Goal: Entertainment & Leisure: Consume media (video, audio)

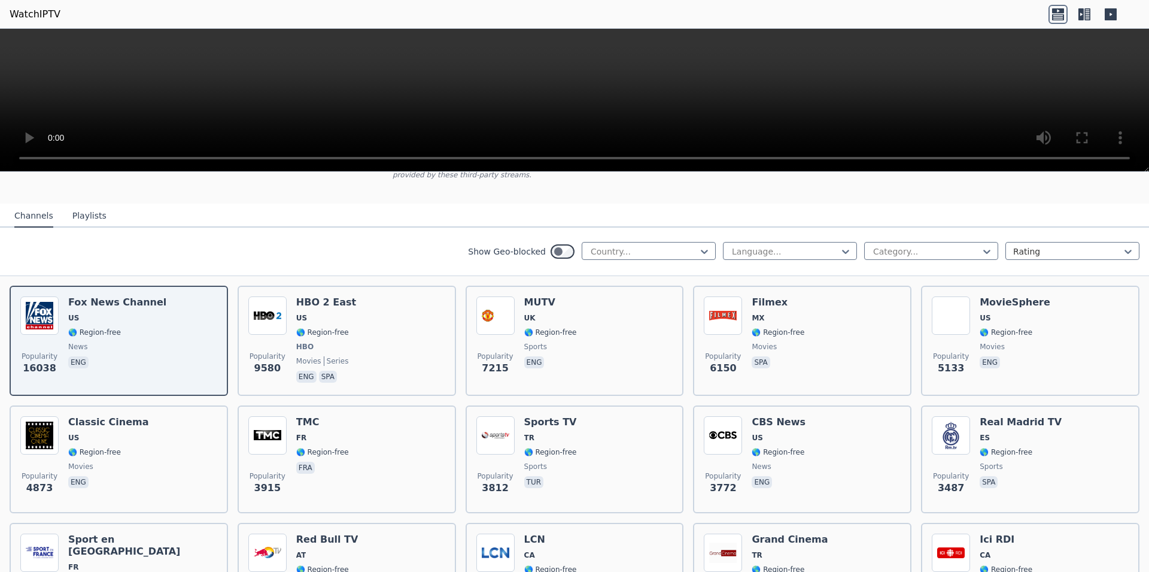
scroll to position [151, 0]
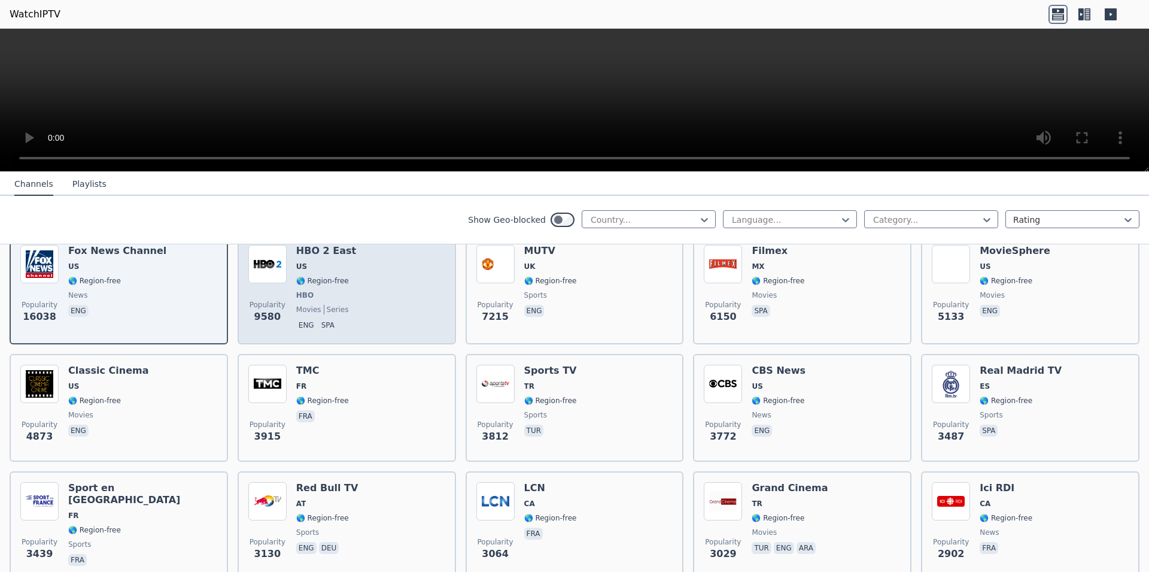
click at [336, 276] on span "🌎 Region-free" at bounding box center [322, 281] width 53 height 10
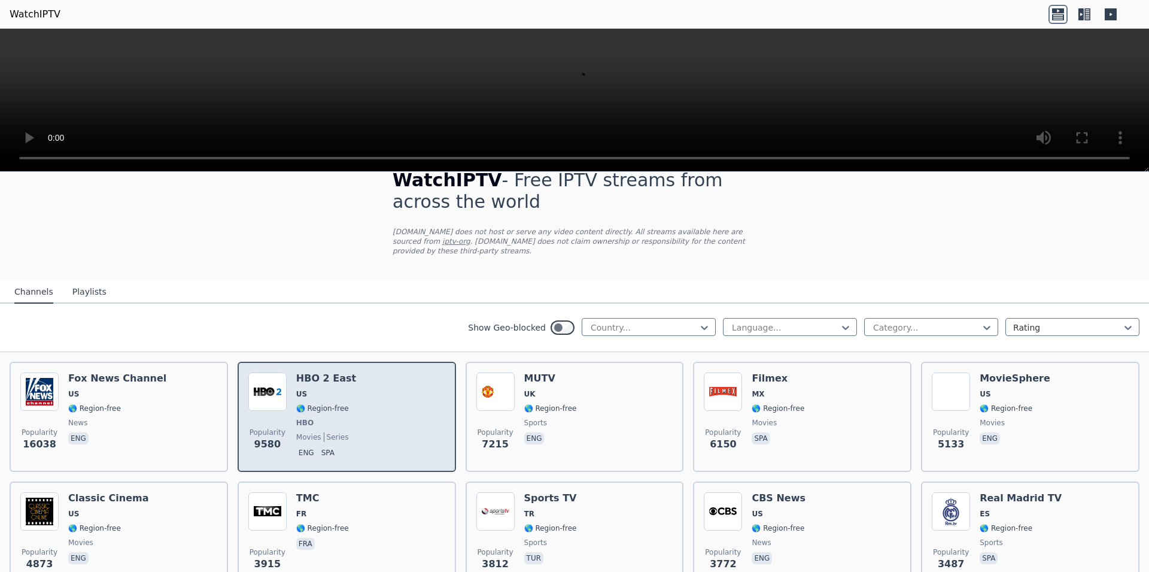
scroll to position [0, 0]
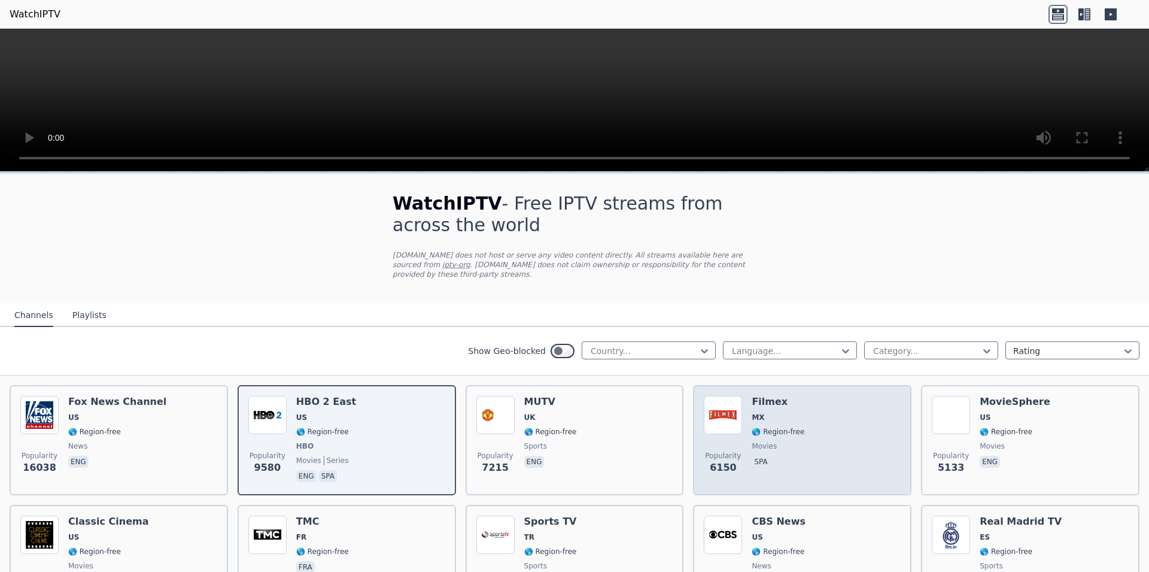
click at [780, 412] on span "MX" at bounding box center [778, 417] width 53 height 10
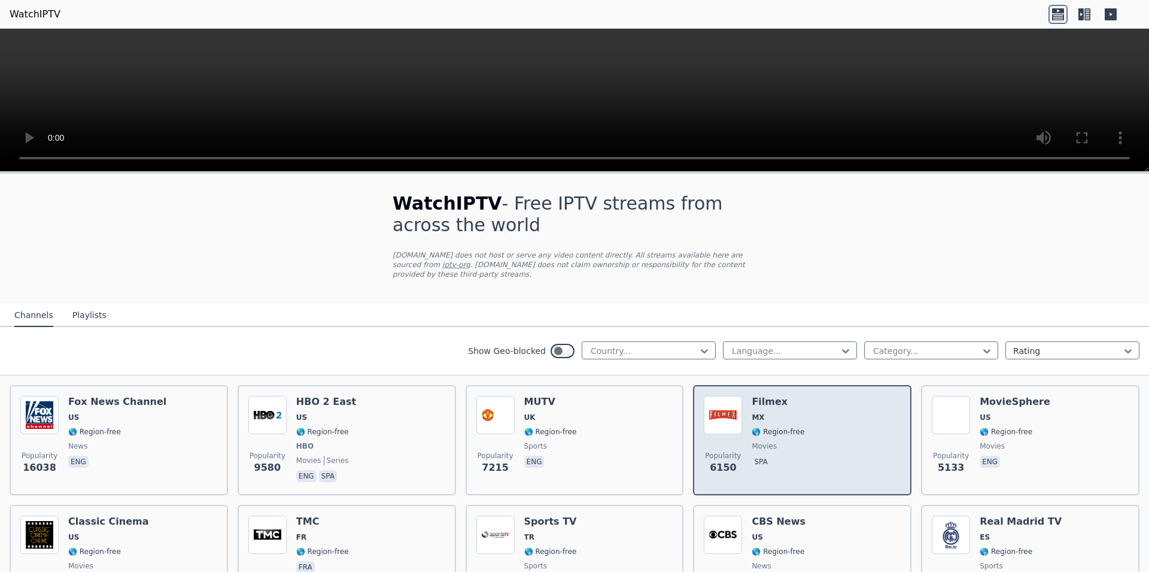
click at [780, 412] on span "MX" at bounding box center [778, 417] width 53 height 10
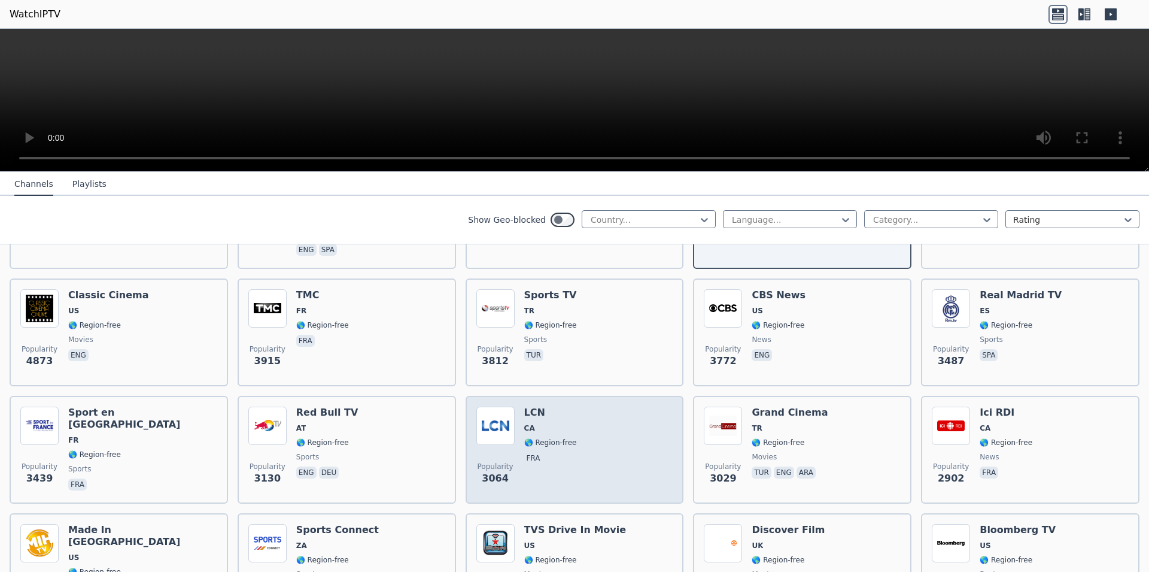
click at [603, 430] on div "Popularity 3064 LCN CA 🌎 Region-free fra" at bounding box center [574, 449] width 197 height 86
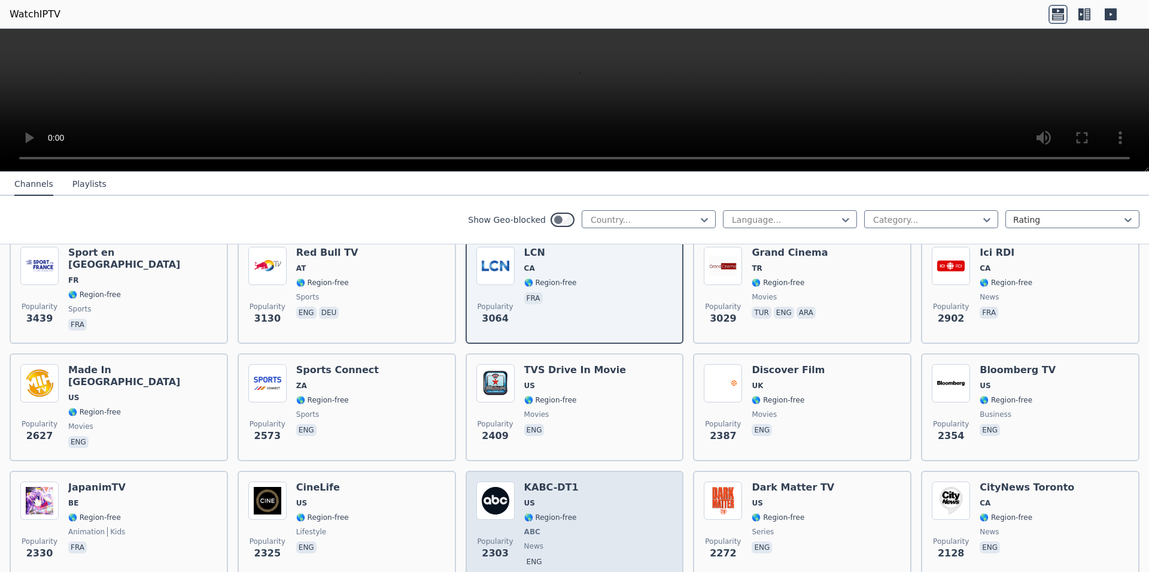
scroll to position [453, 0]
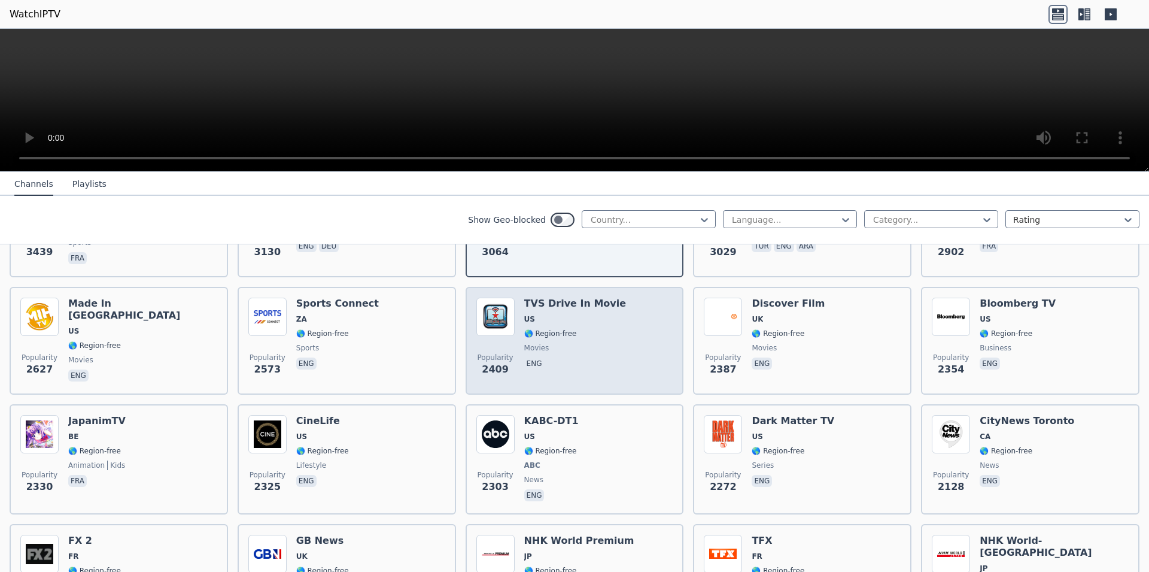
click at [609, 357] on div "Popularity 2409 TVS Drive In Movie US 🌎 Region-free movies eng" at bounding box center [574, 340] width 197 height 86
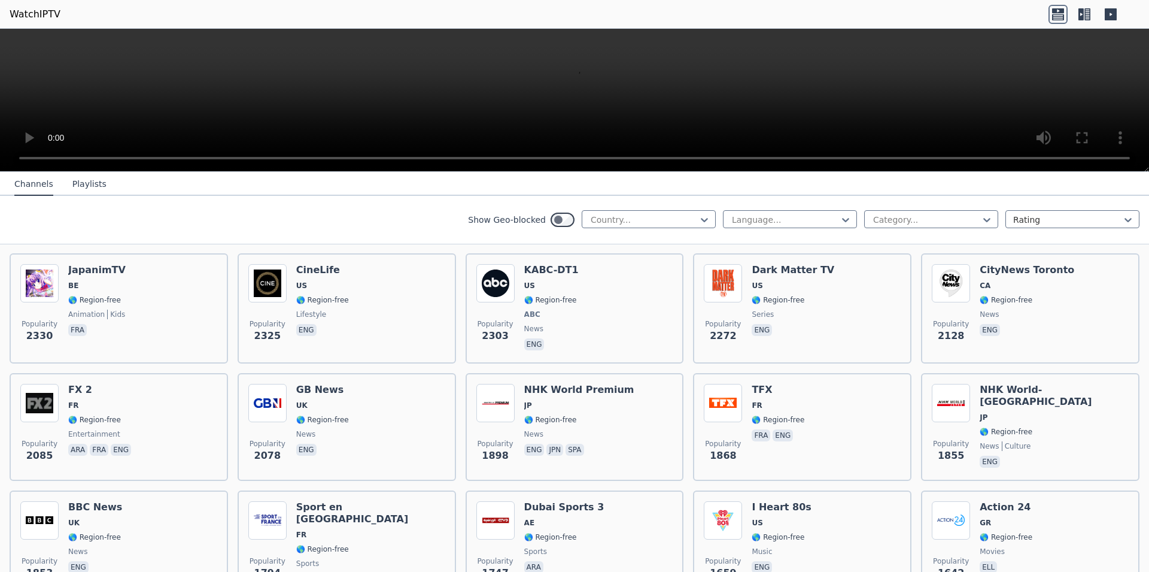
scroll to position [679, 0]
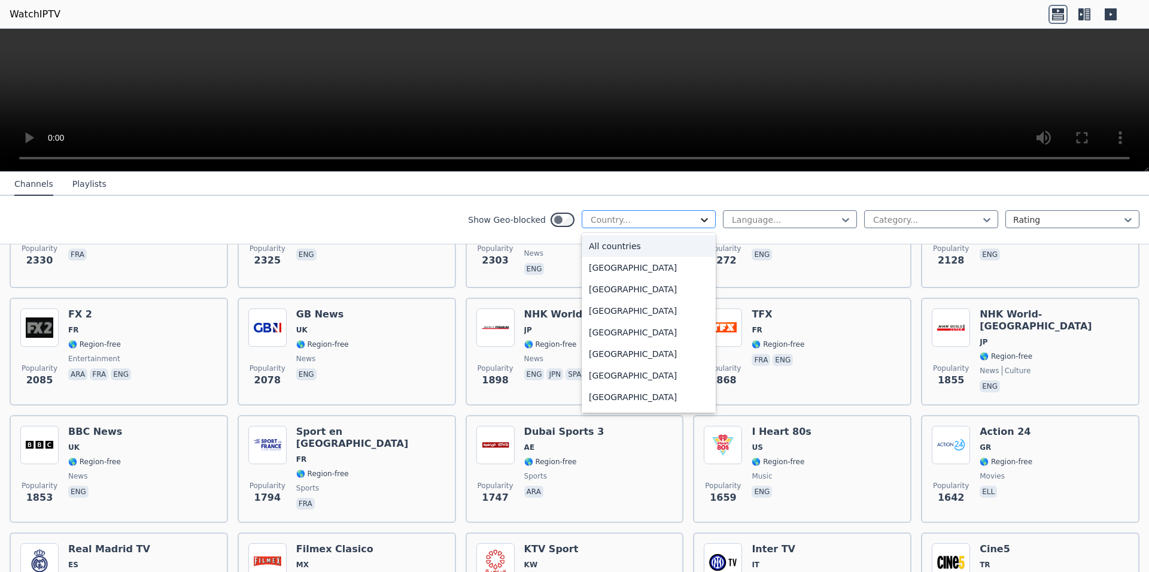
click at [699, 218] on icon at bounding box center [705, 220] width 12 height 12
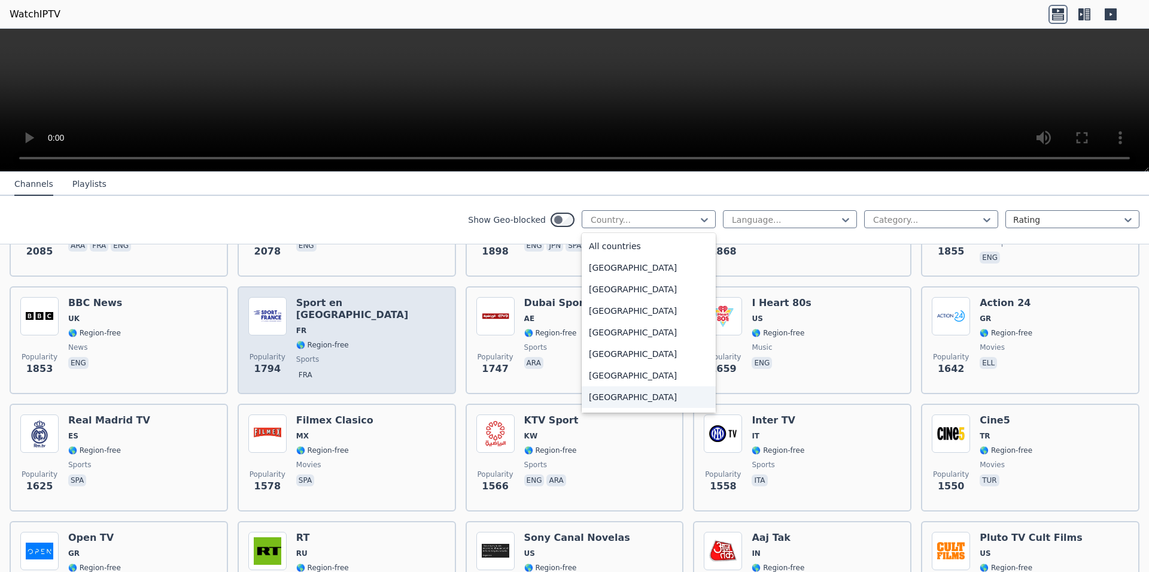
scroll to position [830, 0]
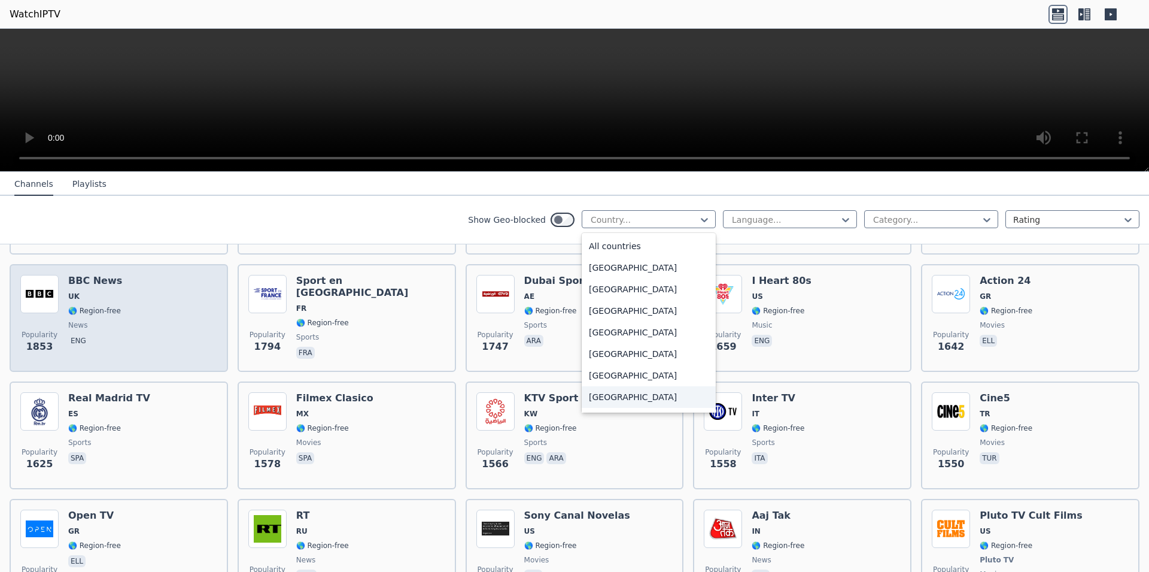
click at [161, 317] on div "Popularity 1853 BBC News UK 🌎 Region-free news eng" at bounding box center [118, 318] width 197 height 86
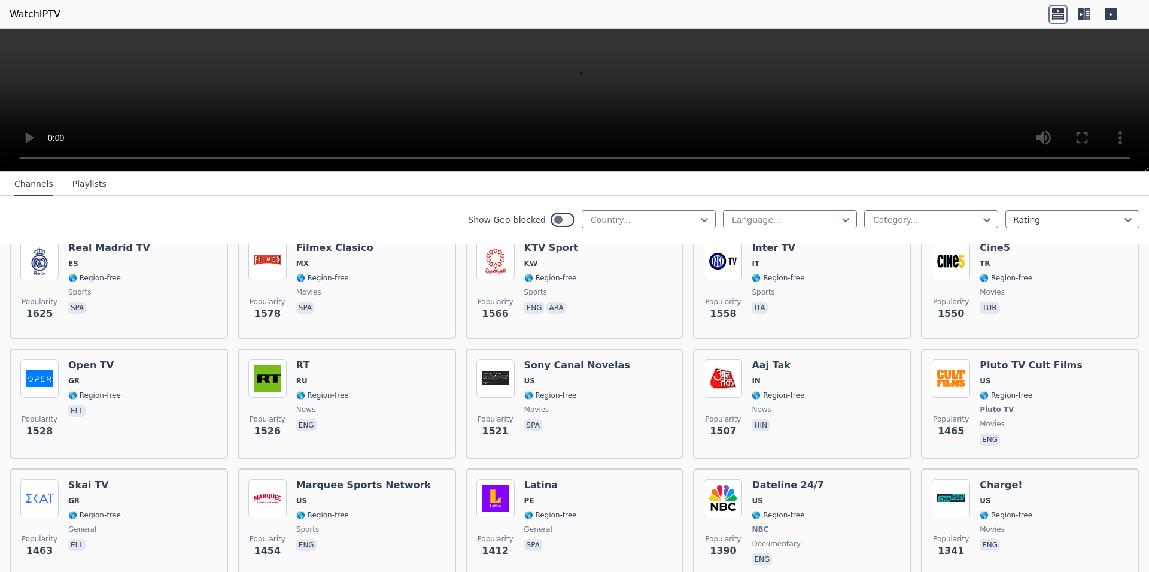
scroll to position [980, 0]
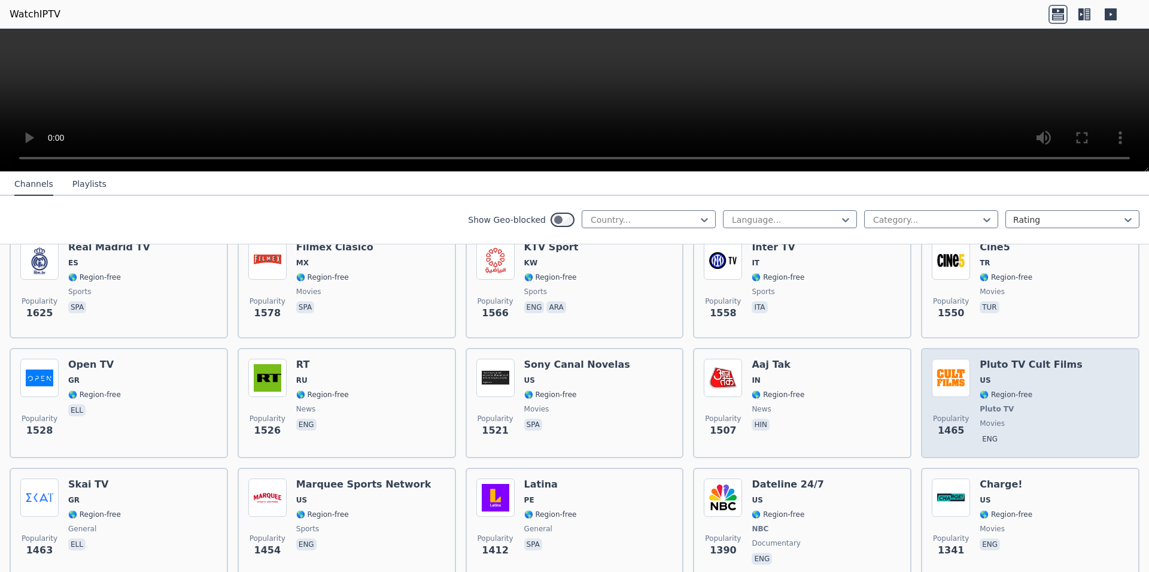
click at [996, 375] on span "US" at bounding box center [1031, 380] width 103 height 10
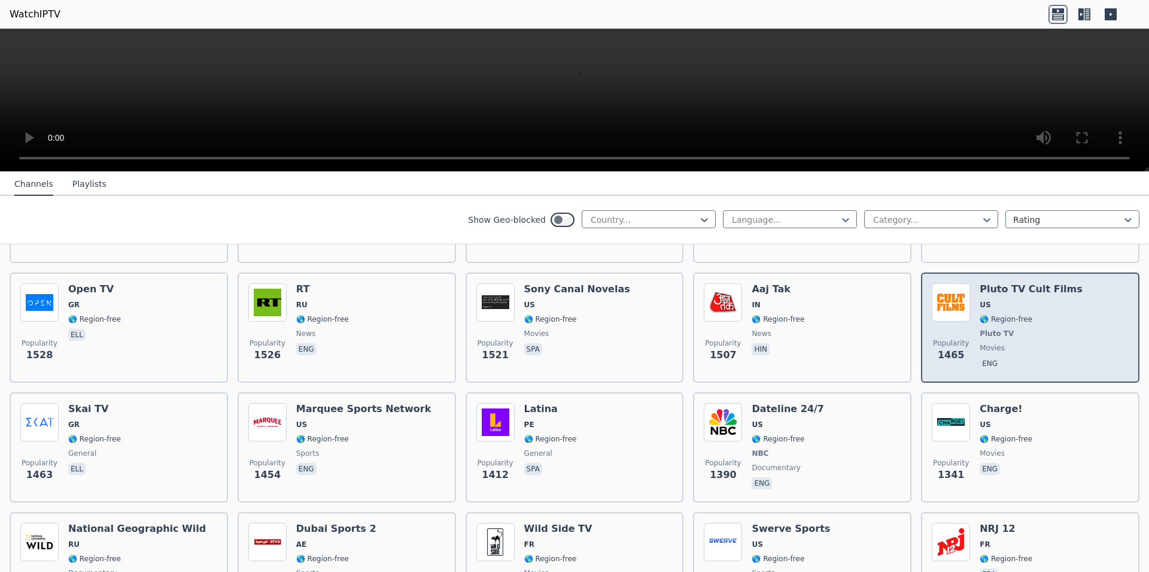
scroll to position [1131, 0]
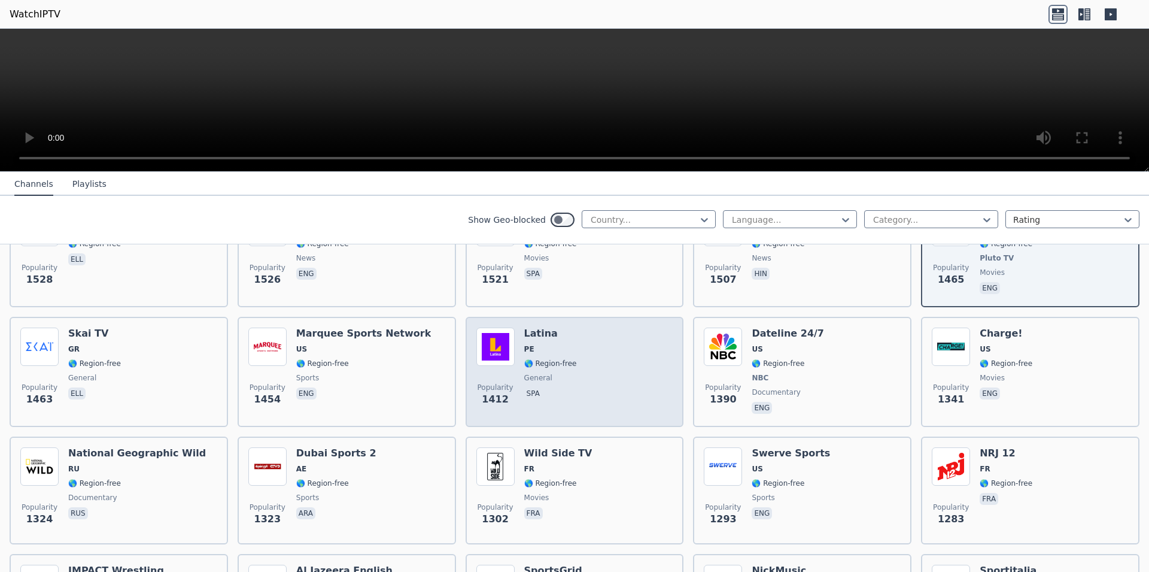
click at [542, 327] on h6 "Latina" at bounding box center [550, 333] width 53 height 12
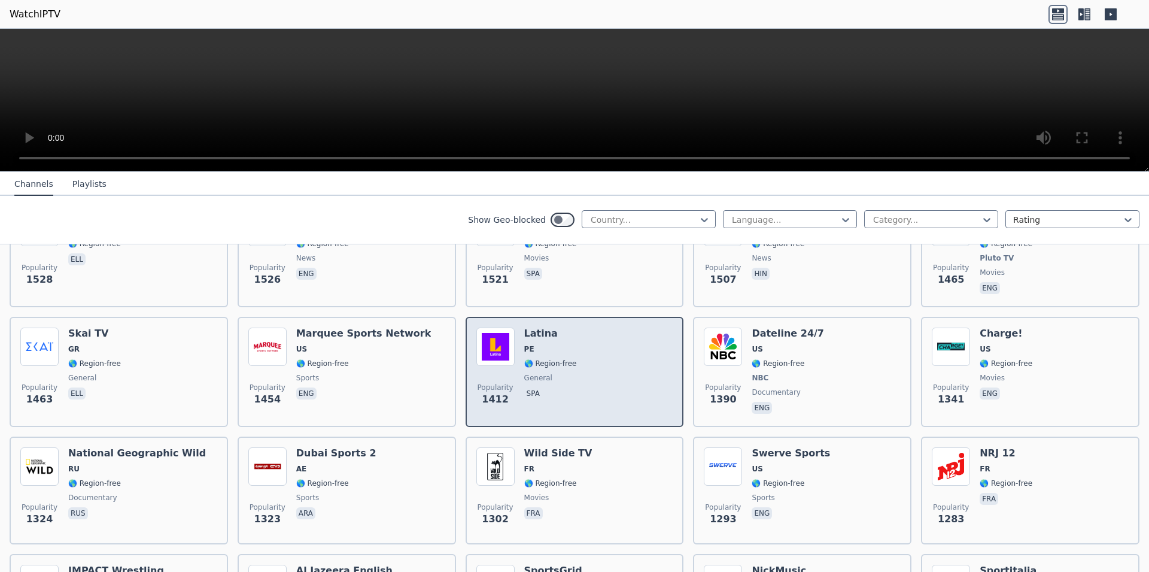
click at [542, 327] on h6 "Latina" at bounding box center [550, 333] width 53 height 12
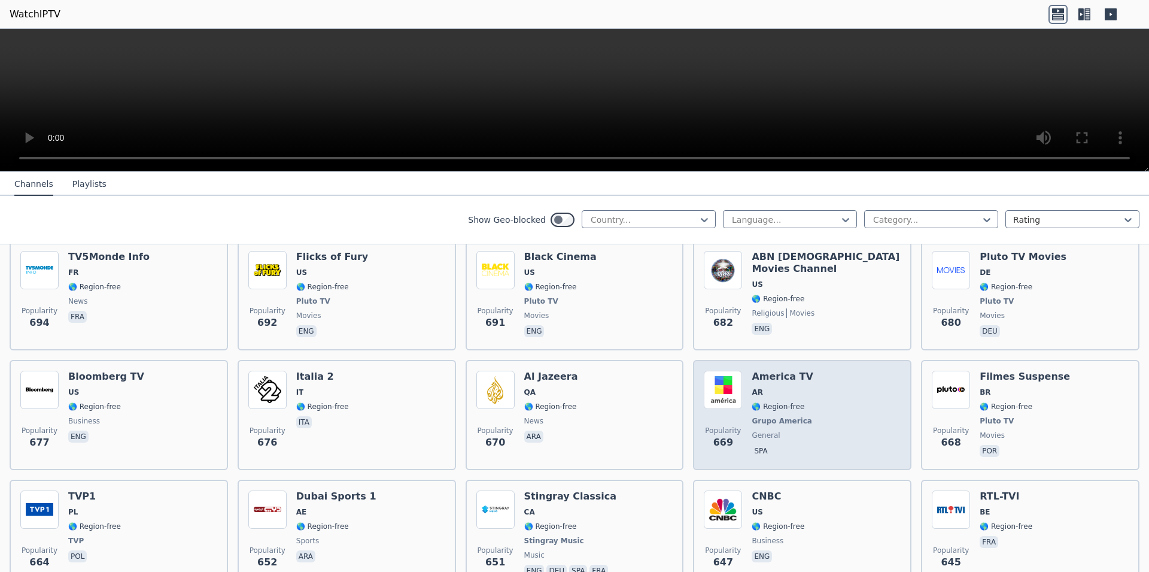
scroll to position [3017, 0]
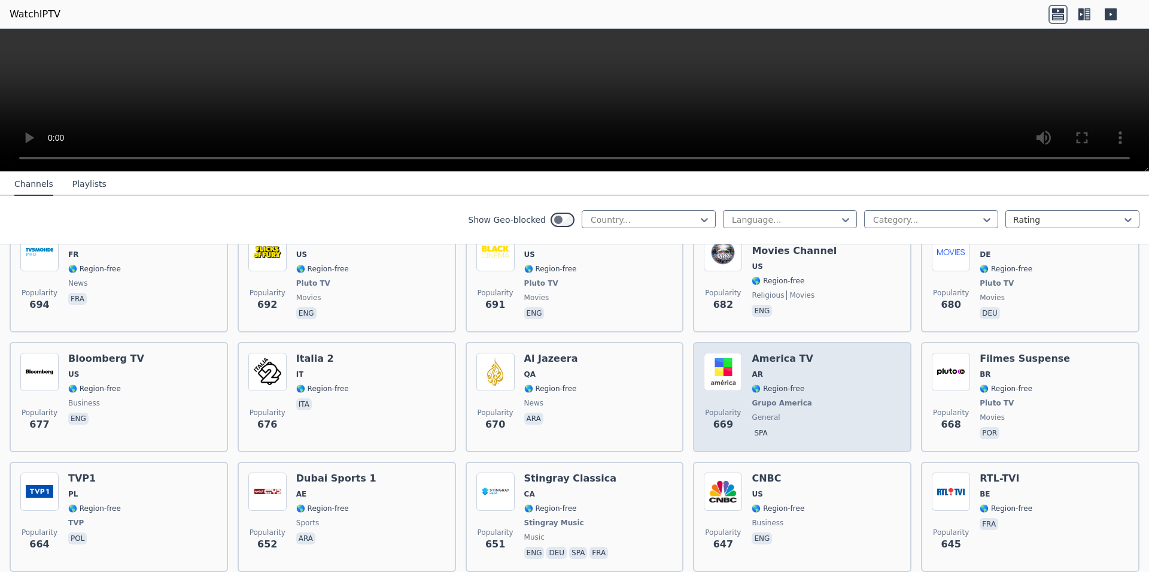
click at [758, 369] on span "AR" at bounding box center [783, 374] width 63 height 10
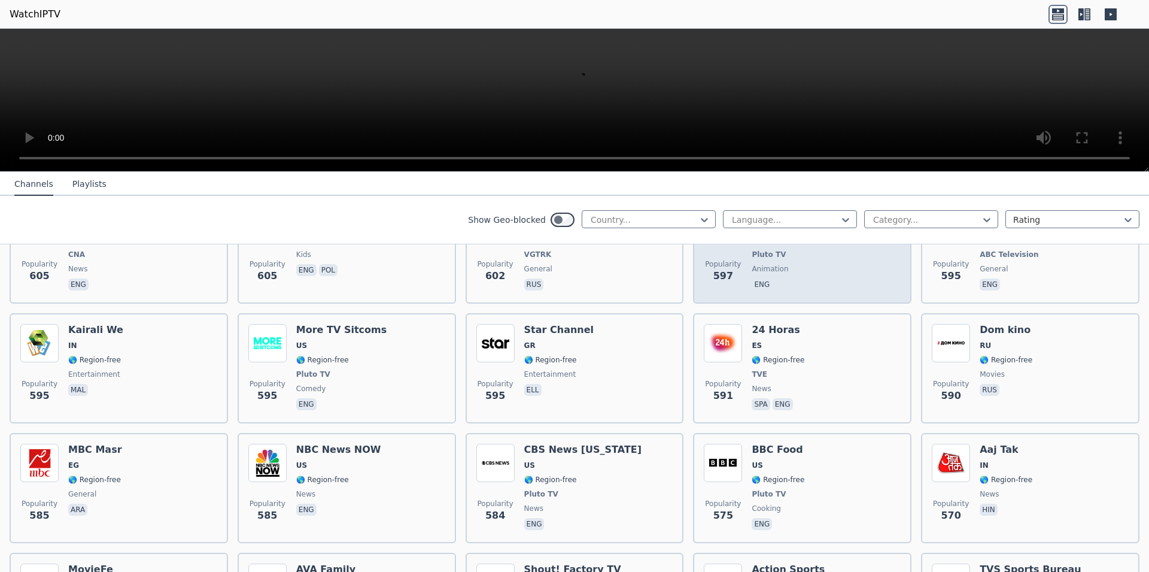
scroll to position [3696, 0]
